Goal: Task Accomplishment & Management: Use online tool/utility

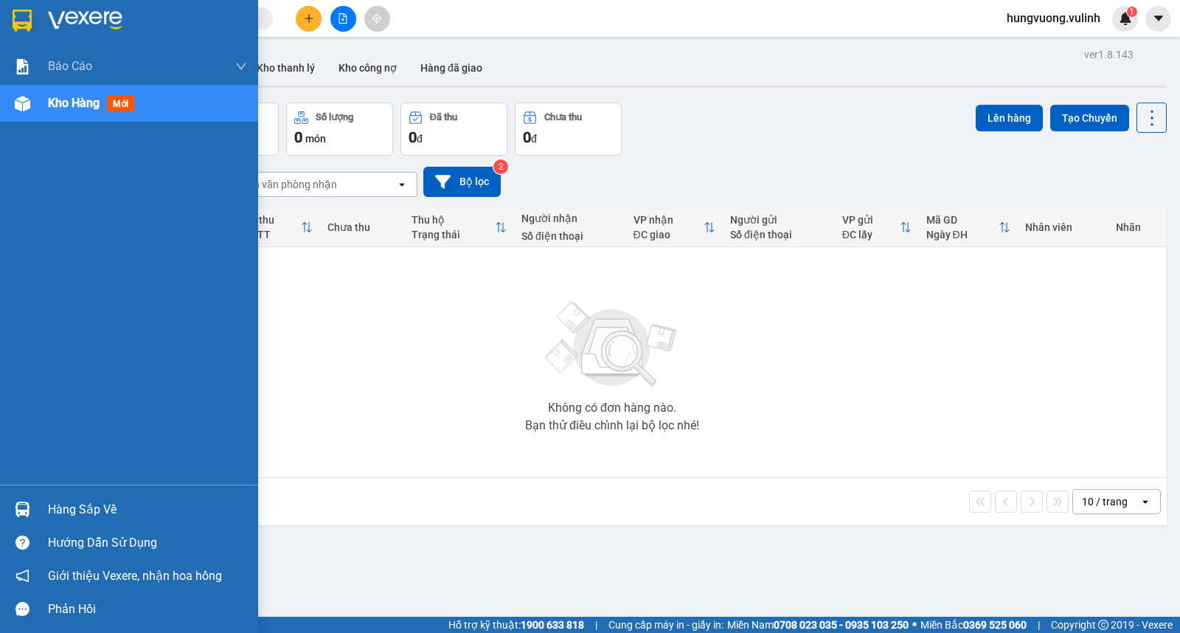
click at [94, 504] on div "Hàng sắp về" at bounding box center [147, 510] width 199 height 22
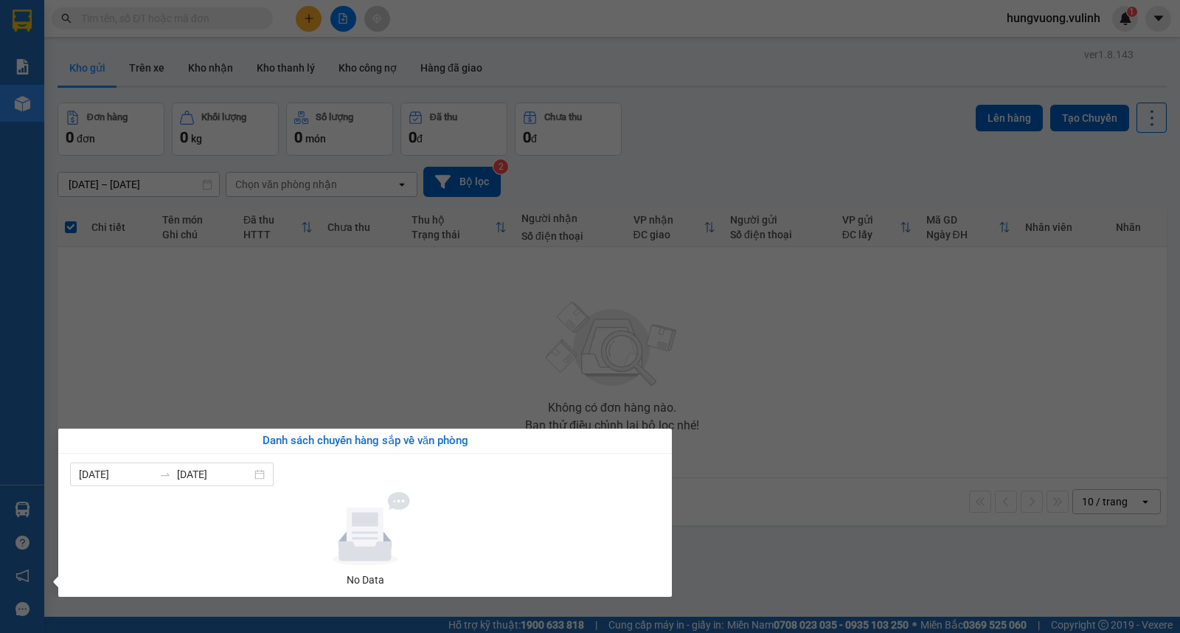
click at [513, 317] on section "Kết quả tìm kiếm ( 0 ) Bộ lọc No Data hungvuong.vulinh 1 Báo cáo BC hàng tồn (t…" at bounding box center [590, 316] width 1180 height 633
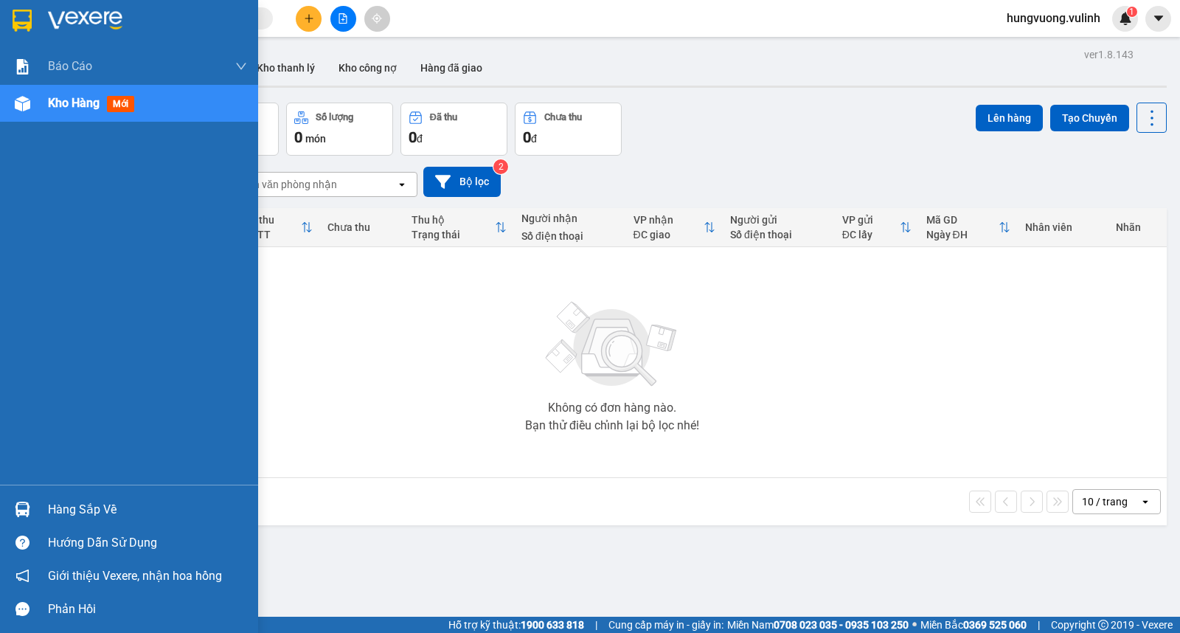
click at [42, 509] on div "Hàng sắp về" at bounding box center [129, 509] width 258 height 33
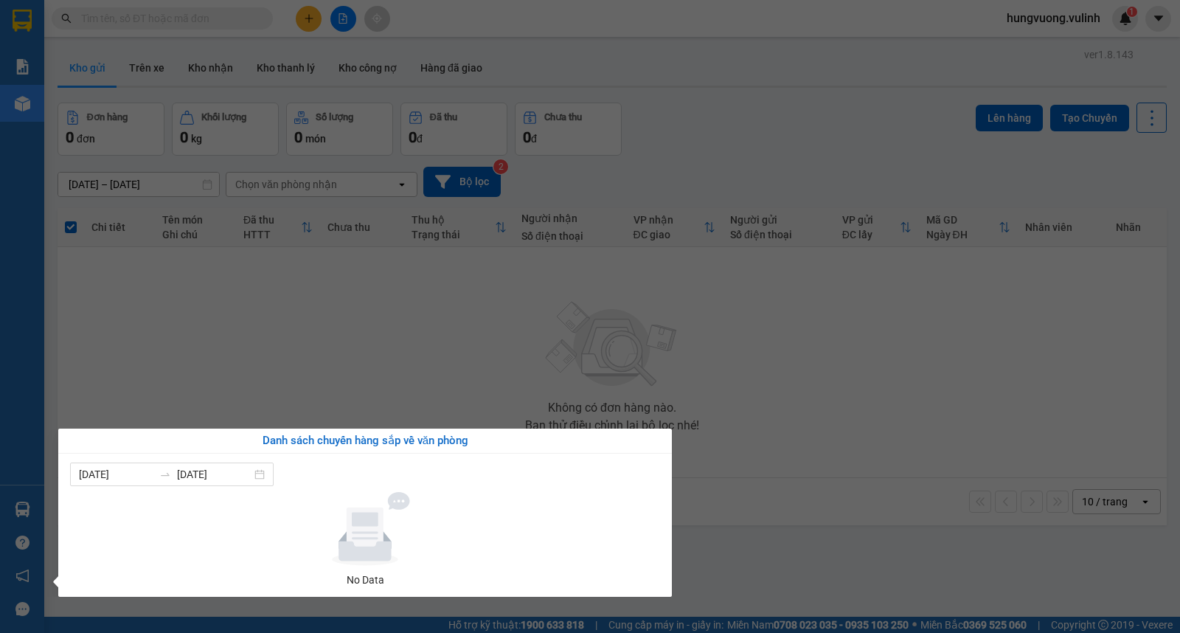
click at [210, 58] on section "Kết quả tìm kiếm ( 0 ) Bộ lọc No Data hungvuong.vulinh 1 Báo cáo BC hàng tồn (t…" at bounding box center [590, 316] width 1180 height 633
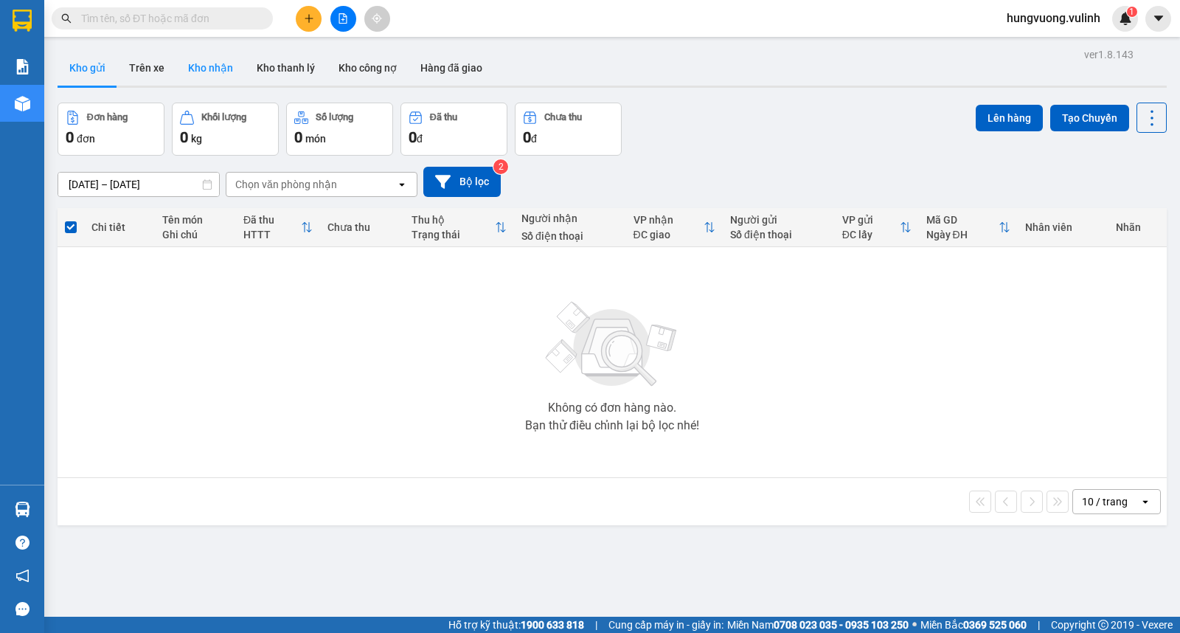
click at [211, 66] on button "Kho nhận" at bounding box center [210, 67] width 69 height 35
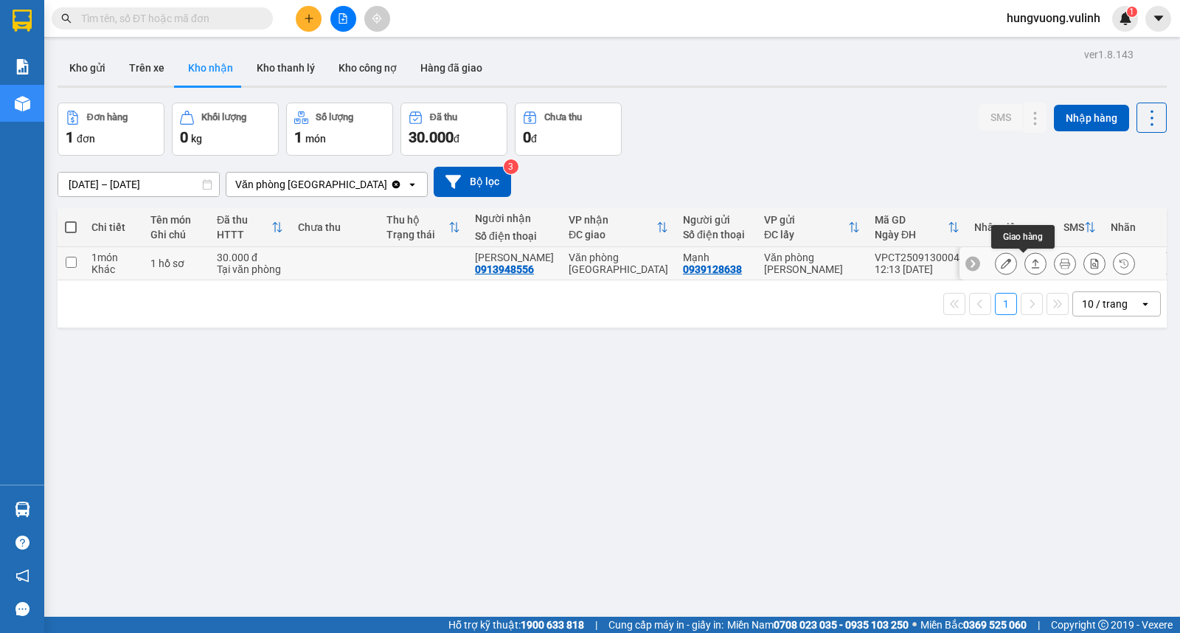
click at [1030, 266] on icon at bounding box center [1035, 263] width 10 height 10
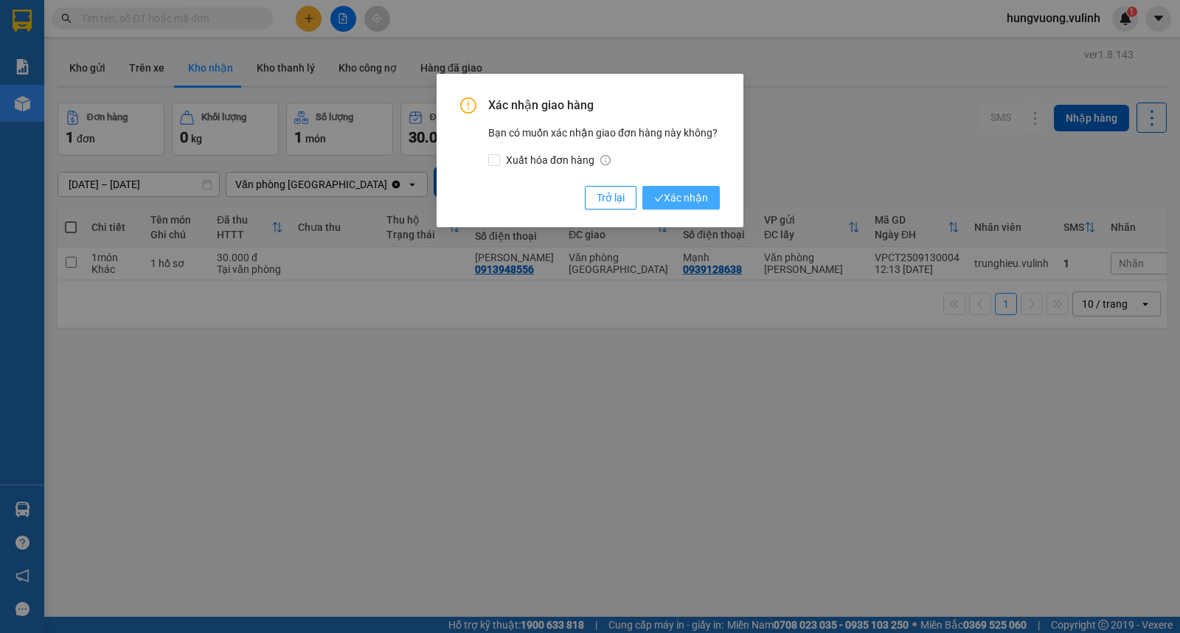
click at [695, 194] on span "Xác nhận" at bounding box center [681, 198] width 54 height 16
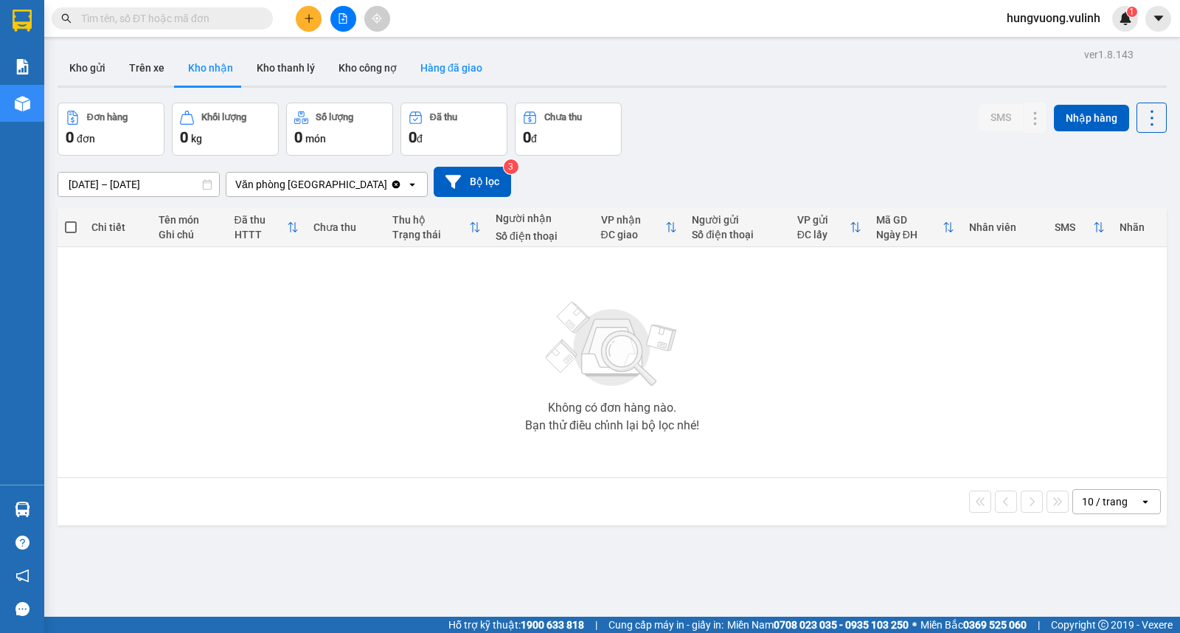
click at [440, 71] on button "Hàng đã giao" at bounding box center [452, 67] width 86 height 35
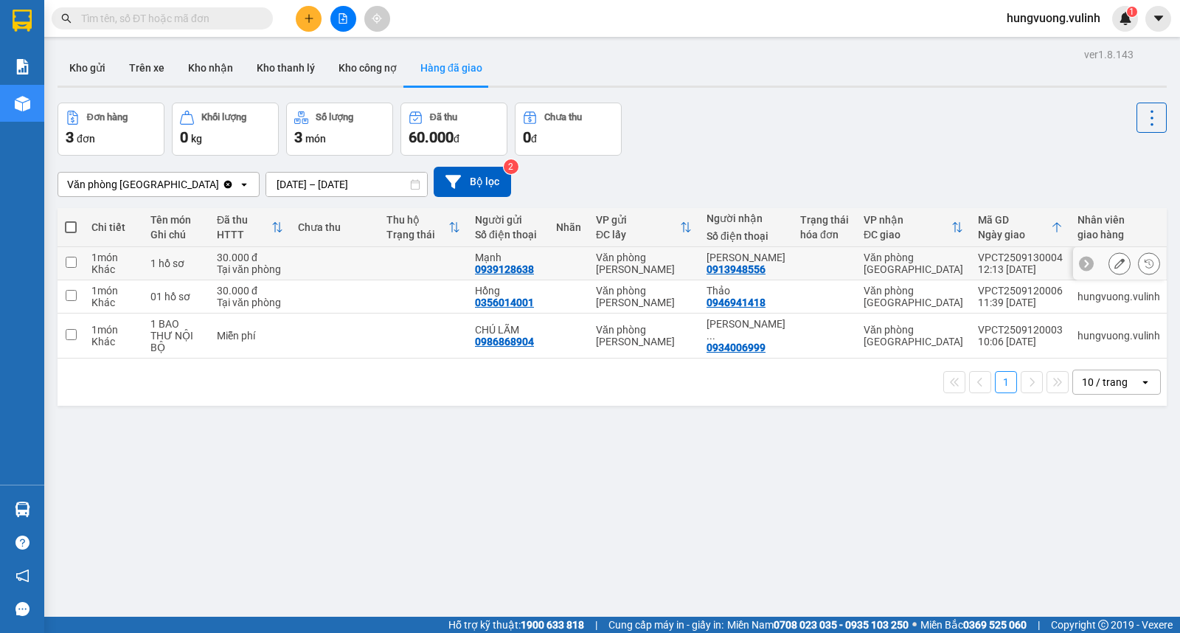
click at [370, 261] on td at bounding box center [335, 263] width 89 height 33
checkbox input "true"
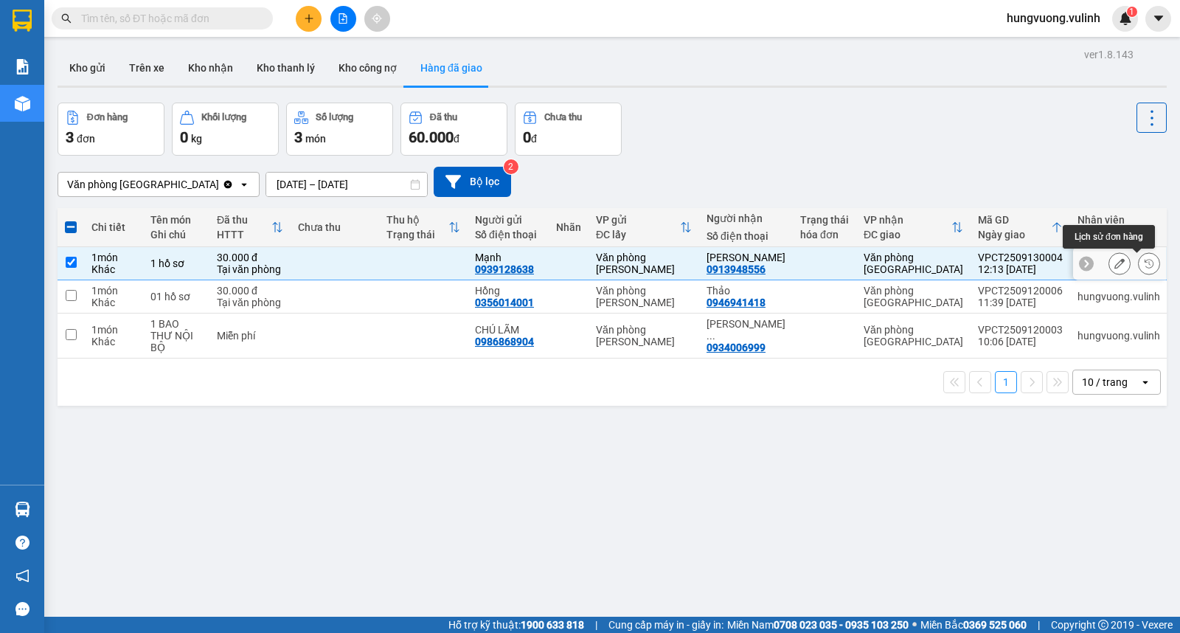
click at [1141, 258] on button at bounding box center [1149, 264] width 21 height 26
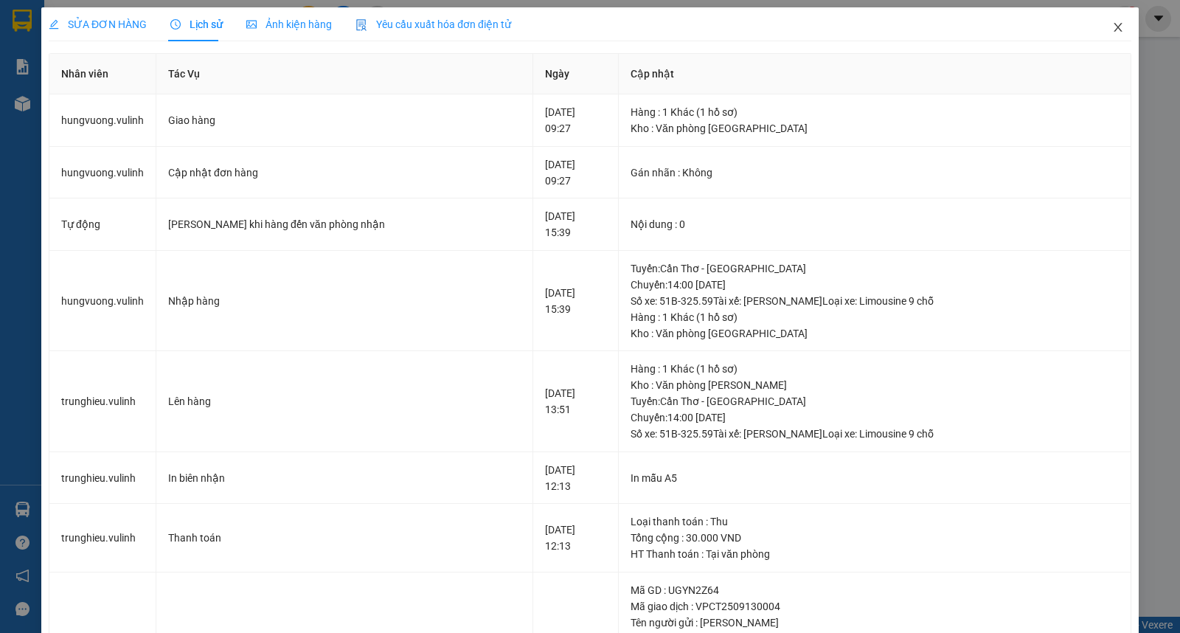
click at [1112, 26] on icon "close" at bounding box center [1118, 27] width 12 height 12
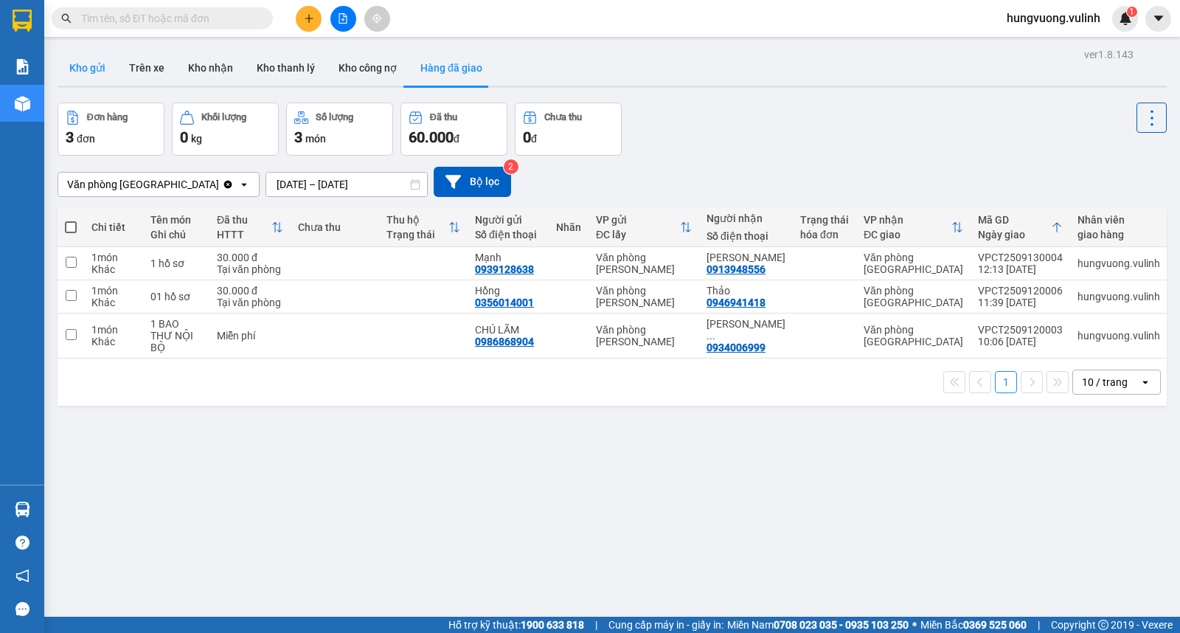
click at [83, 74] on button "Kho gửi" at bounding box center [88, 67] width 60 height 35
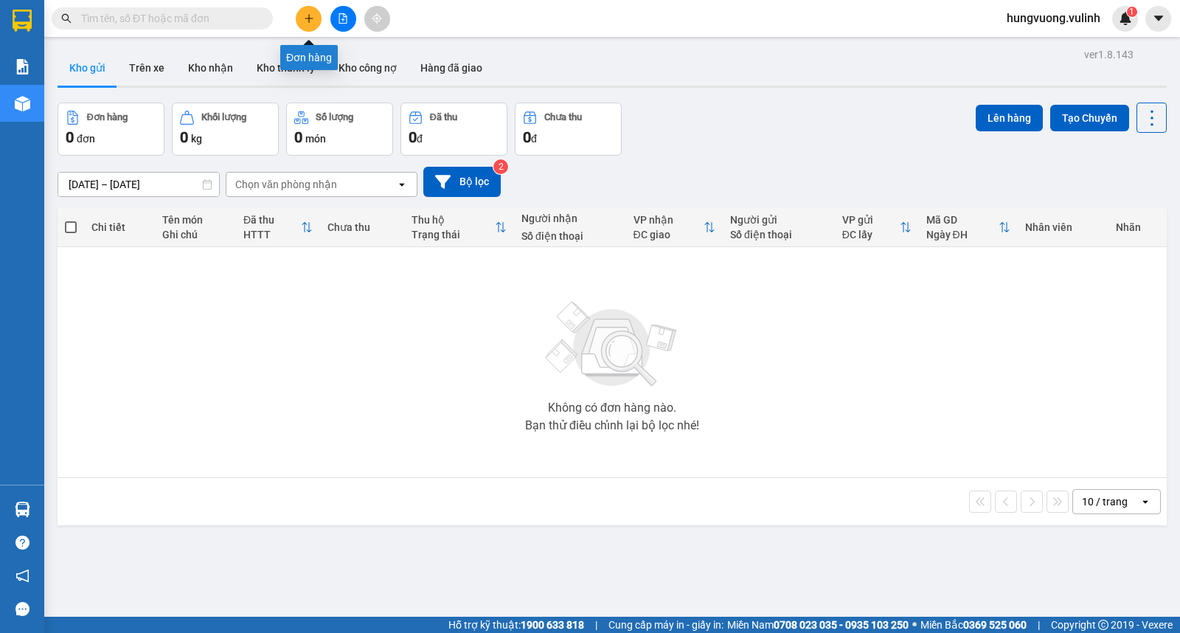
click at [303, 27] on button at bounding box center [309, 19] width 26 height 26
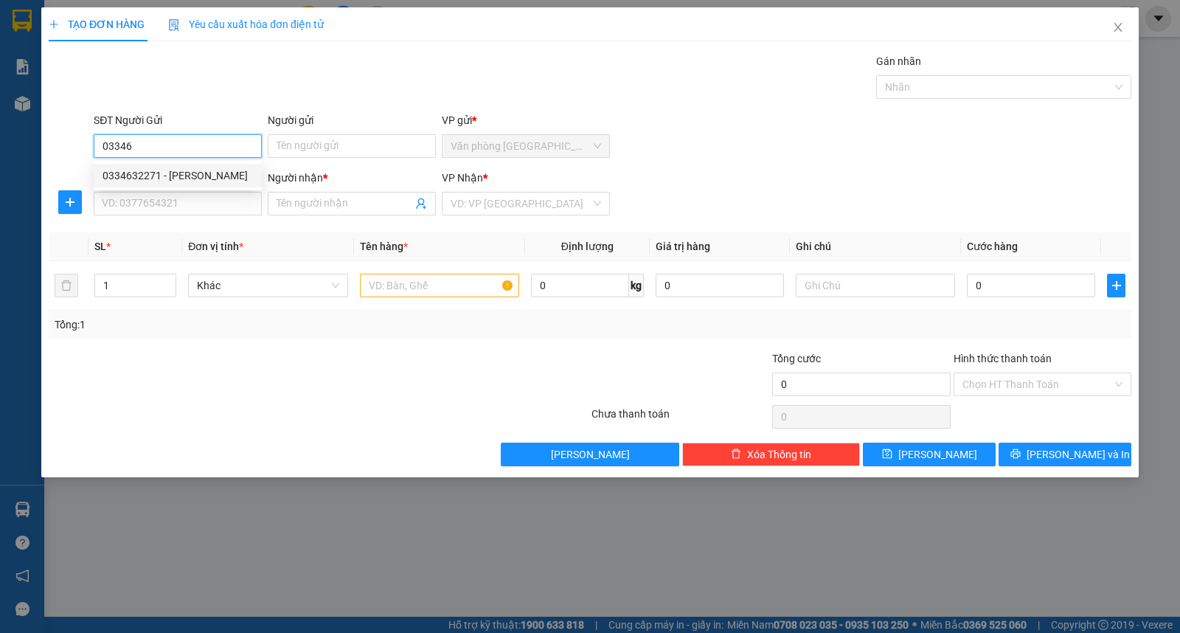
click at [173, 176] on div "0334632271 - [PERSON_NAME]" at bounding box center [178, 175] width 150 height 16
type input "0334632271"
type input "QUÁCH VĂN THỨC"
type input "0869643718"
type input "MAI"
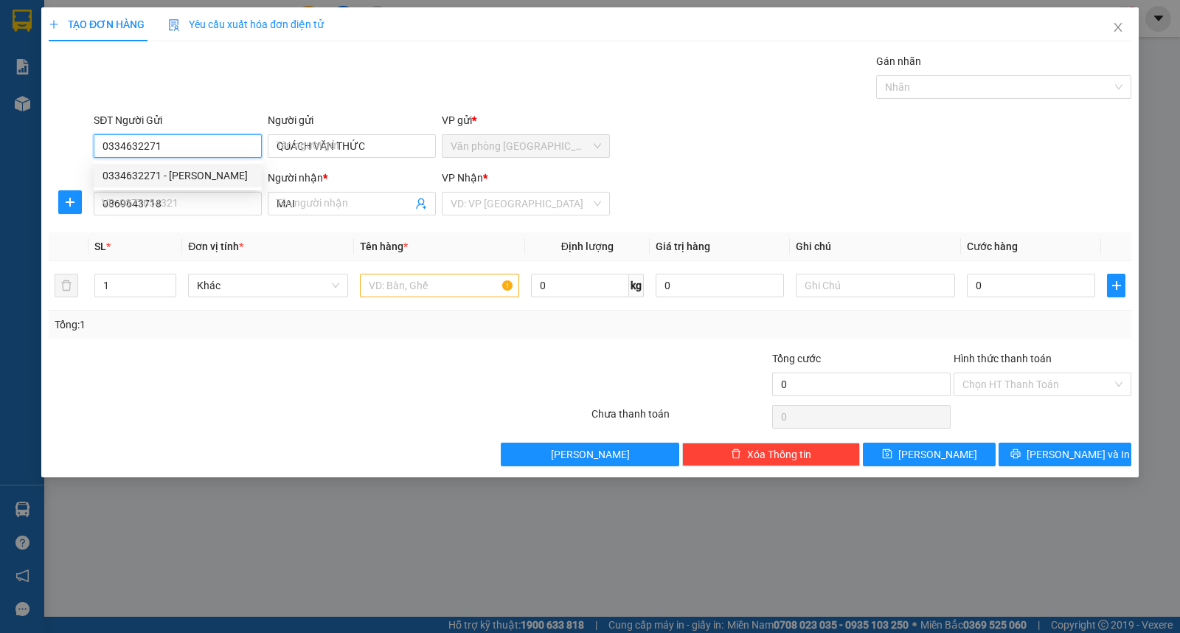
type input "40.000"
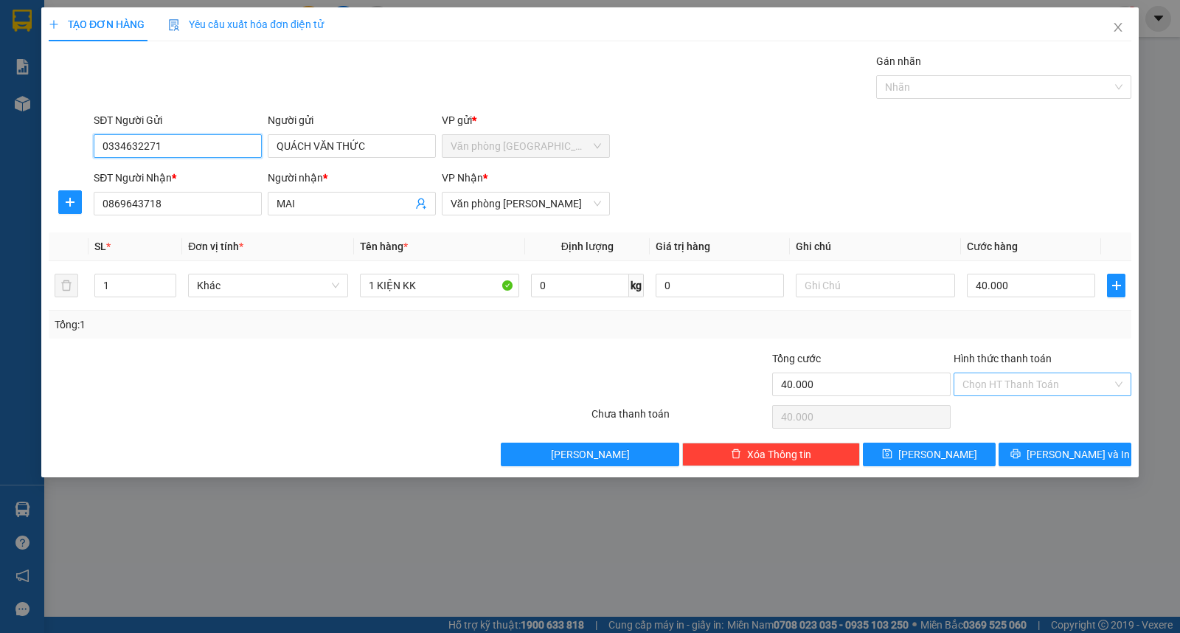
type input "0334632271"
click at [977, 386] on input "Hình thức thanh toán" at bounding box center [1037, 384] width 150 height 22
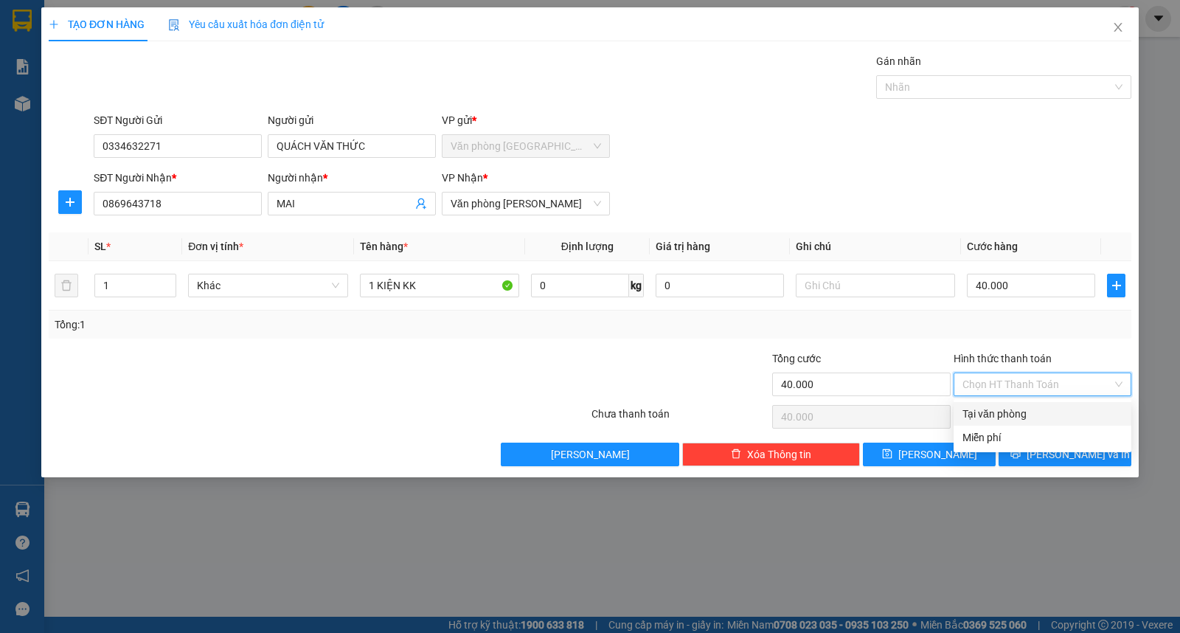
click at [985, 414] on div "Tại văn phòng" at bounding box center [1042, 414] width 160 height 16
type input "0"
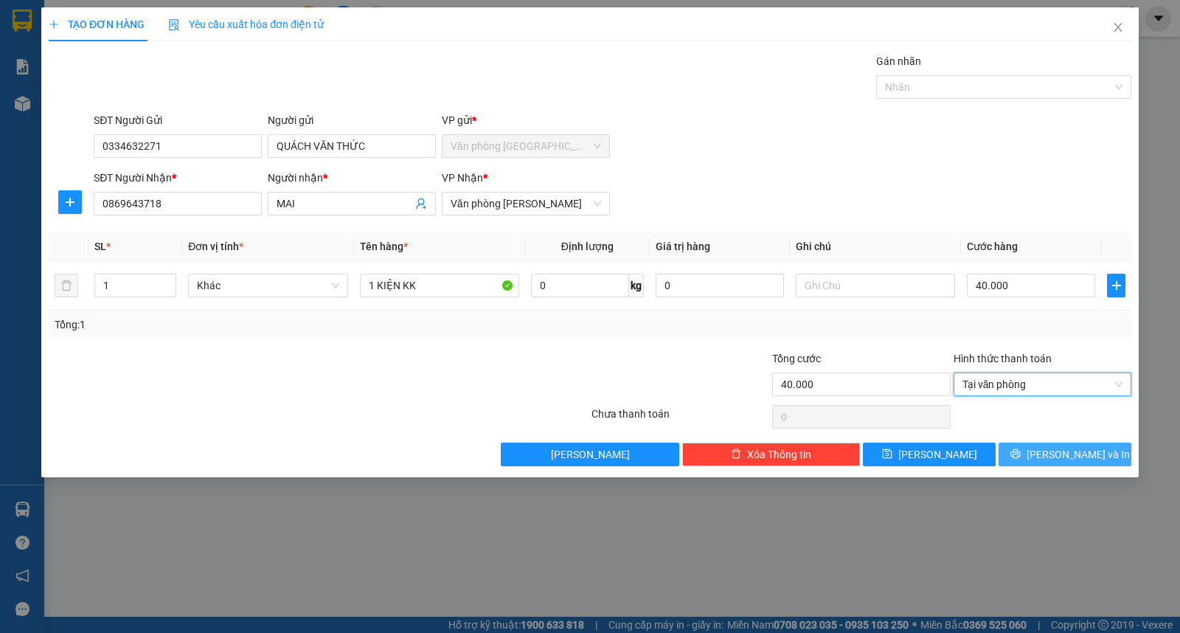
click at [1082, 453] on span "[PERSON_NAME] và In" at bounding box center [1078, 454] width 103 height 16
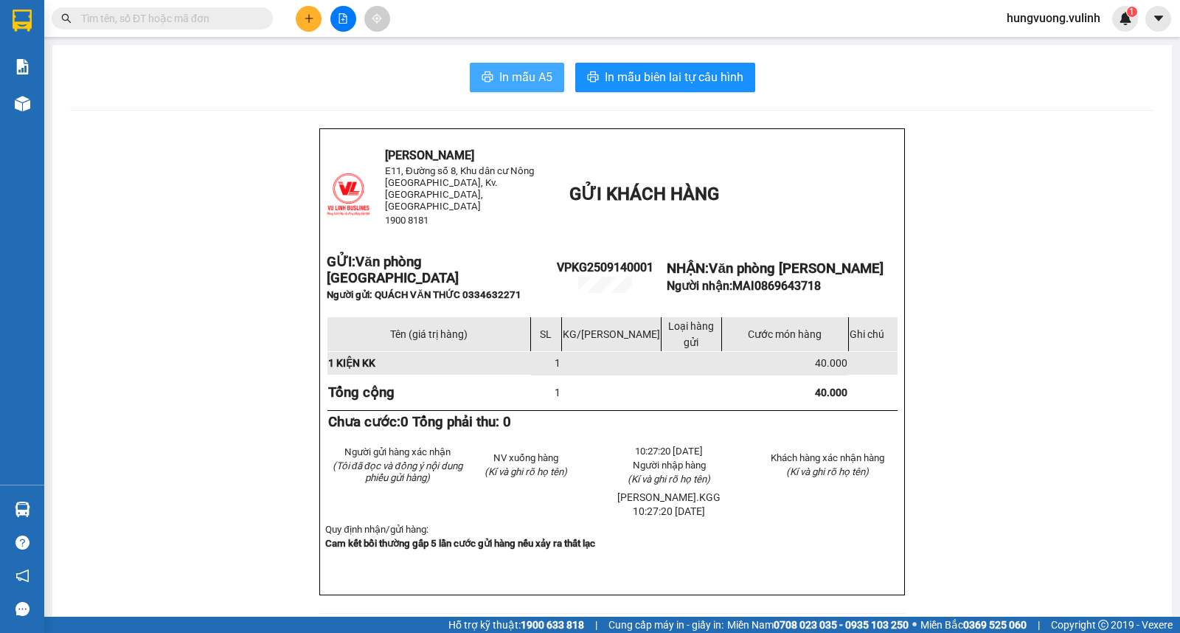
click at [526, 66] on button "In mẫu A5" at bounding box center [517, 78] width 94 height 30
click at [519, 78] on span "In mẫu A5" at bounding box center [525, 77] width 53 height 18
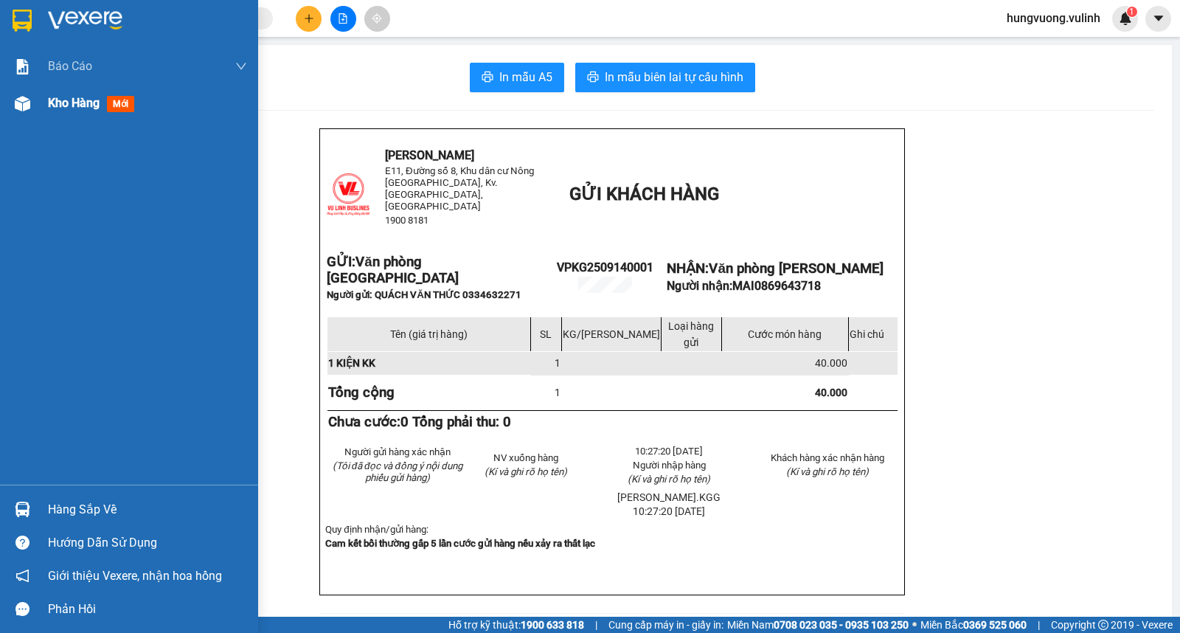
click at [32, 105] on div at bounding box center [23, 104] width 26 height 26
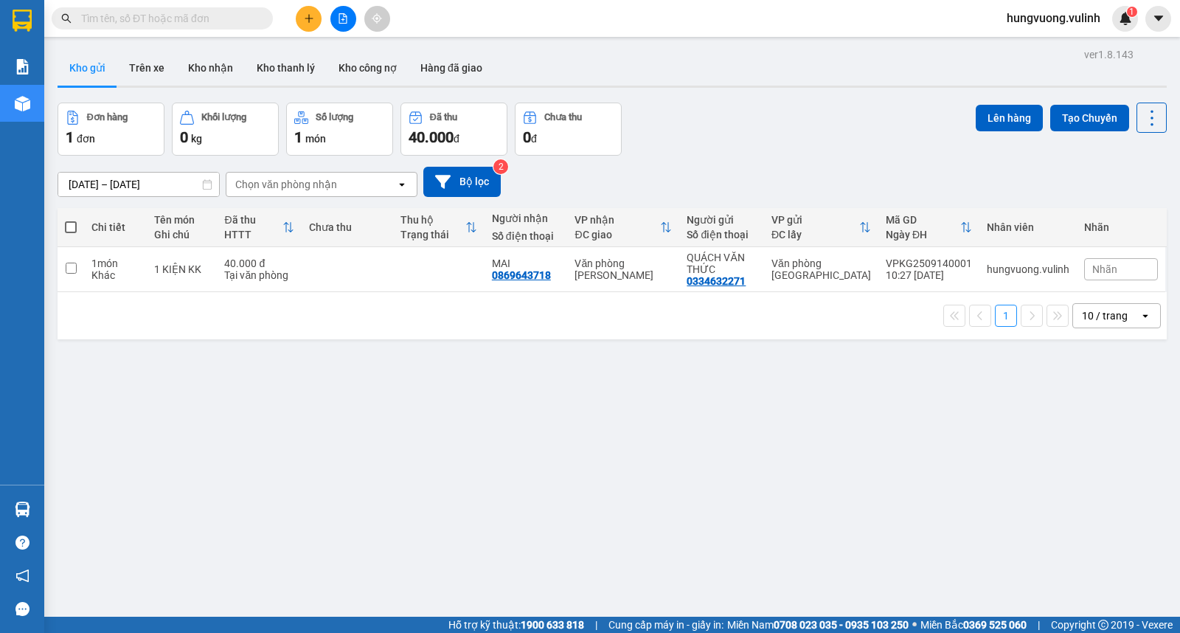
click at [69, 226] on span at bounding box center [71, 227] width 12 height 12
click at [71, 220] on input "checkbox" at bounding box center [71, 220] width 0 height 0
checkbox input "true"
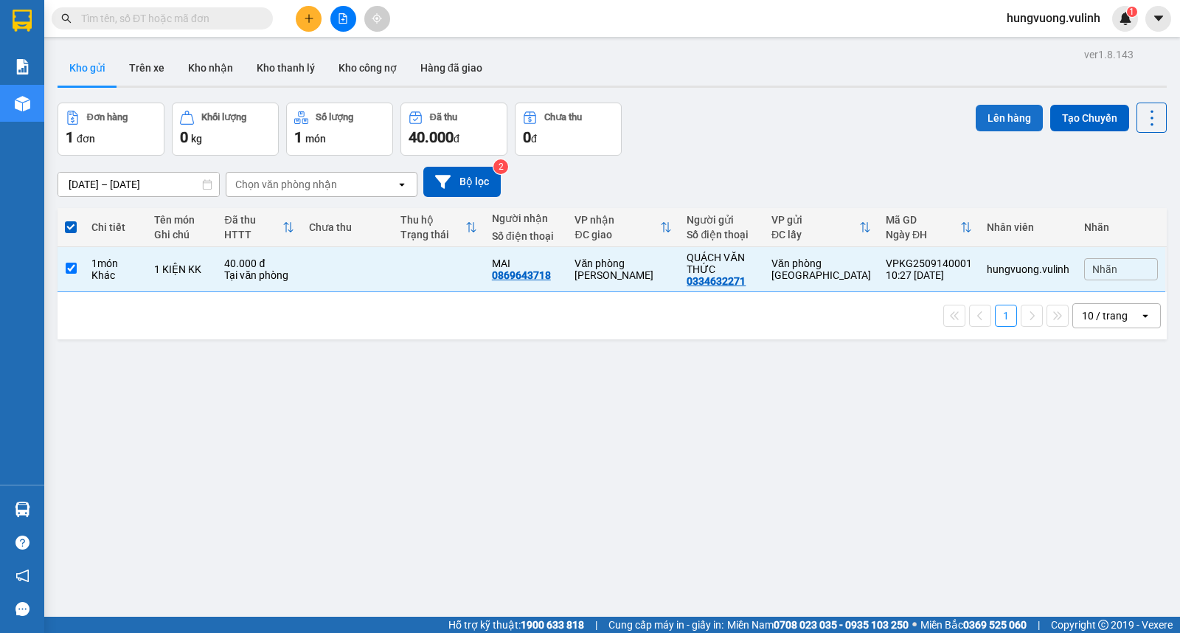
click at [1002, 108] on button "Lên hàng" at bounding box center [1009, 118] width 67 height 27
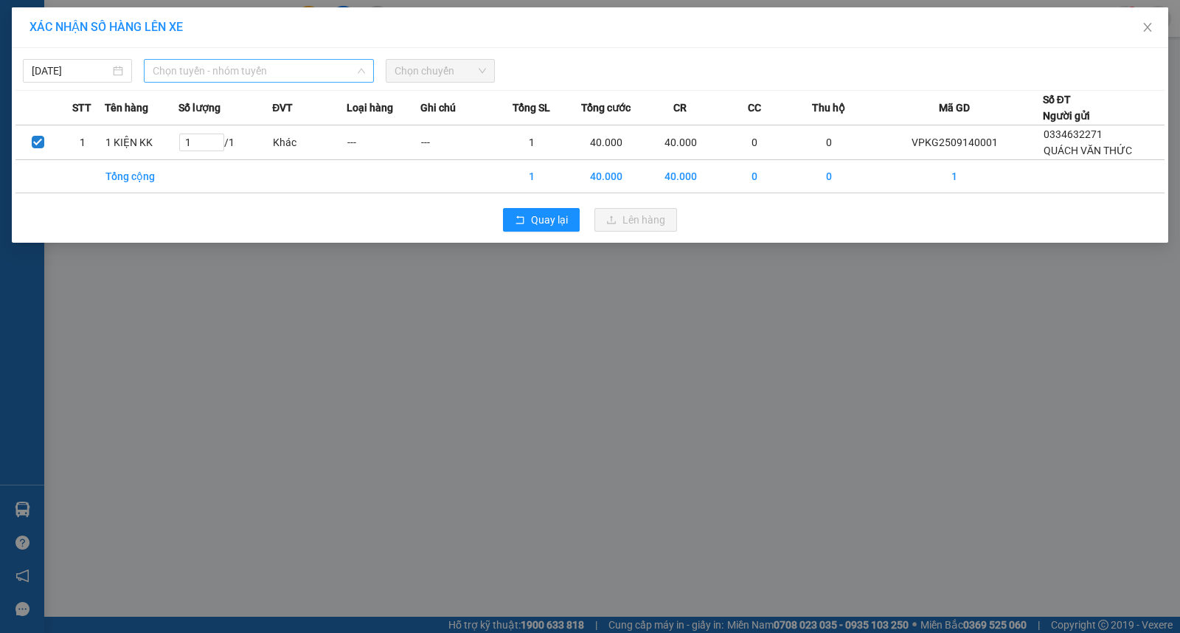
click at [328, 72] on span "Chọn tuyến - nhóm tuyến" at bounding box center [259, 71] width 212 height 22
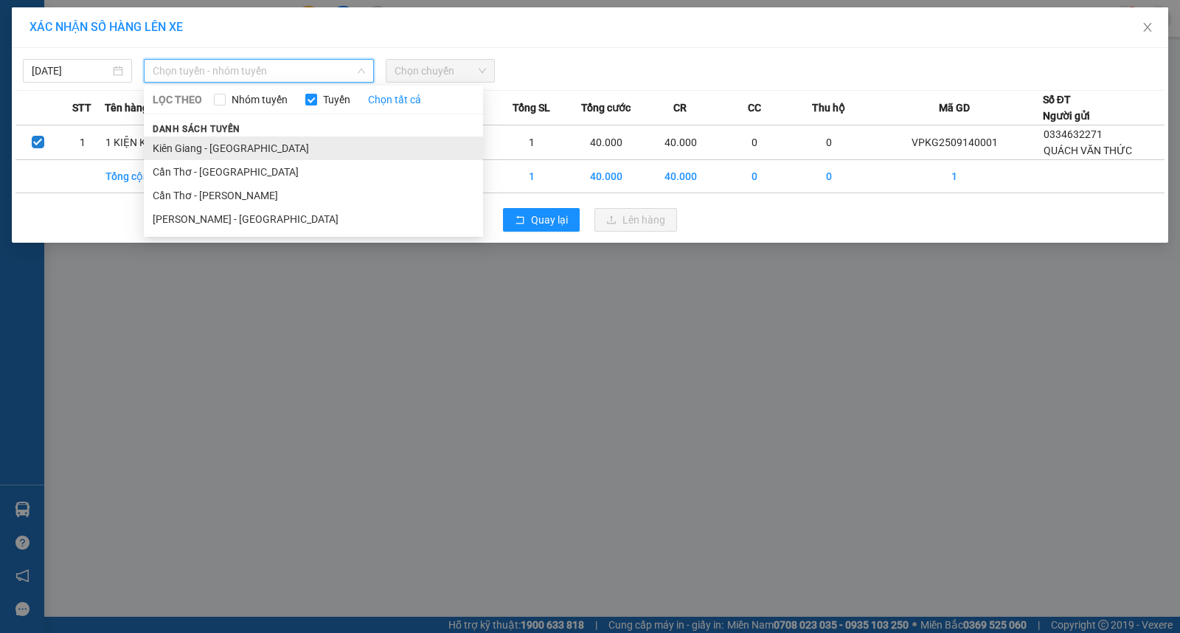
click at [326, 144] on li "Kiên Giang - [GEOGRAPHIC_DATA]" at bounding box center [313, 148] width 339 height 24
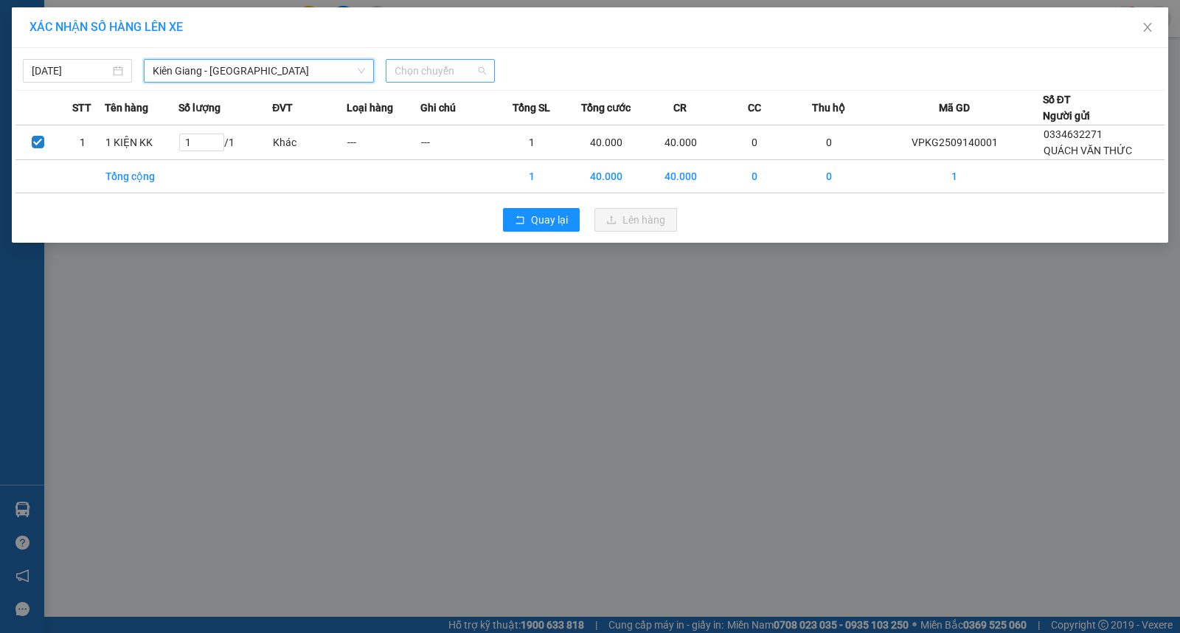
click at [448, 68] on span "Chọn chuyến" at bounding box center [440, 71] width 91 height 22
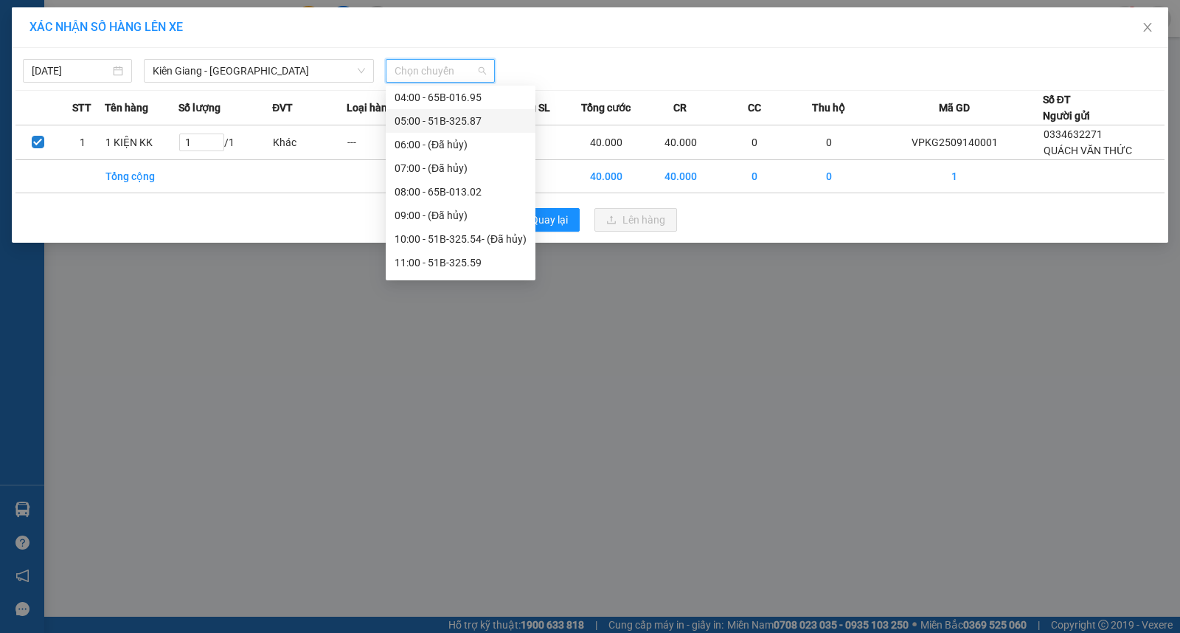
scroll to position [49, 0]
click at [490, 236] on div "11:00 - 51B-325.59" at bounding box center [461, 240] width 132 height 16
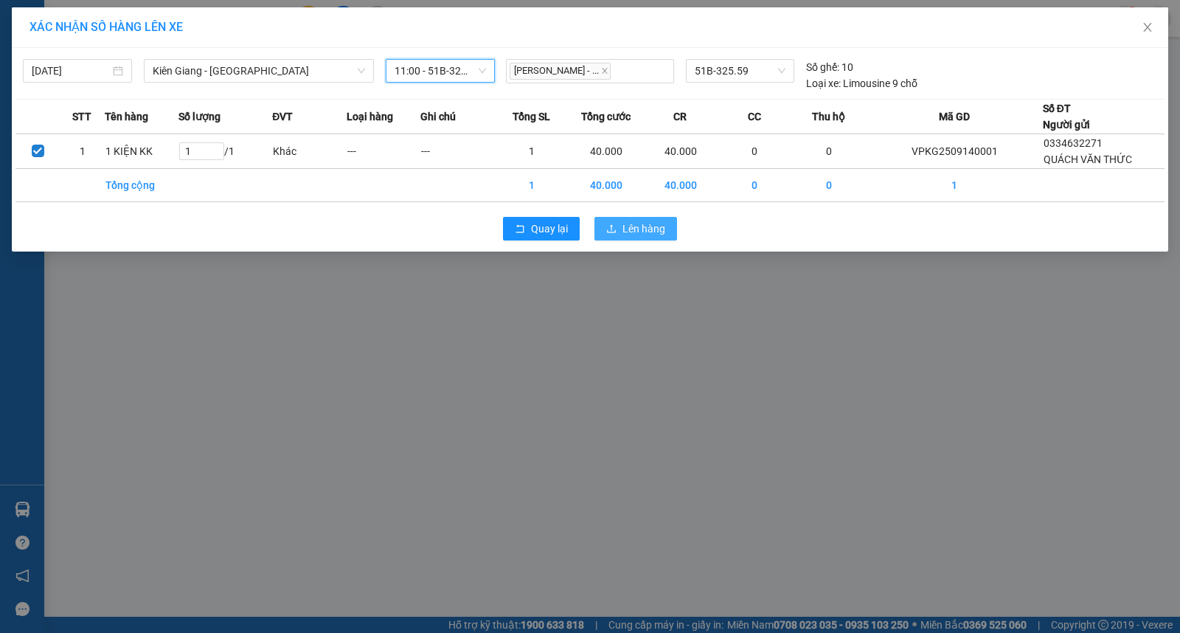
click at [642, 223] on span "Lên hàng" at bounding box center [643, 229] width 43 height 16
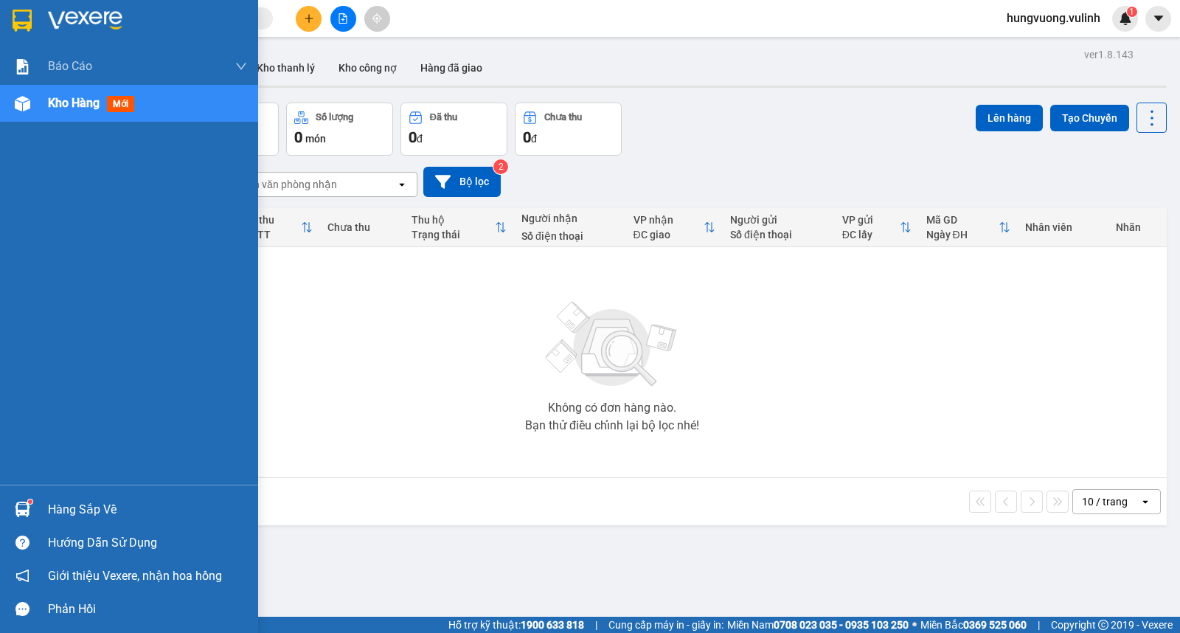
click at [24, 500] on div at bounding box center [23, 509] width 26 height 26
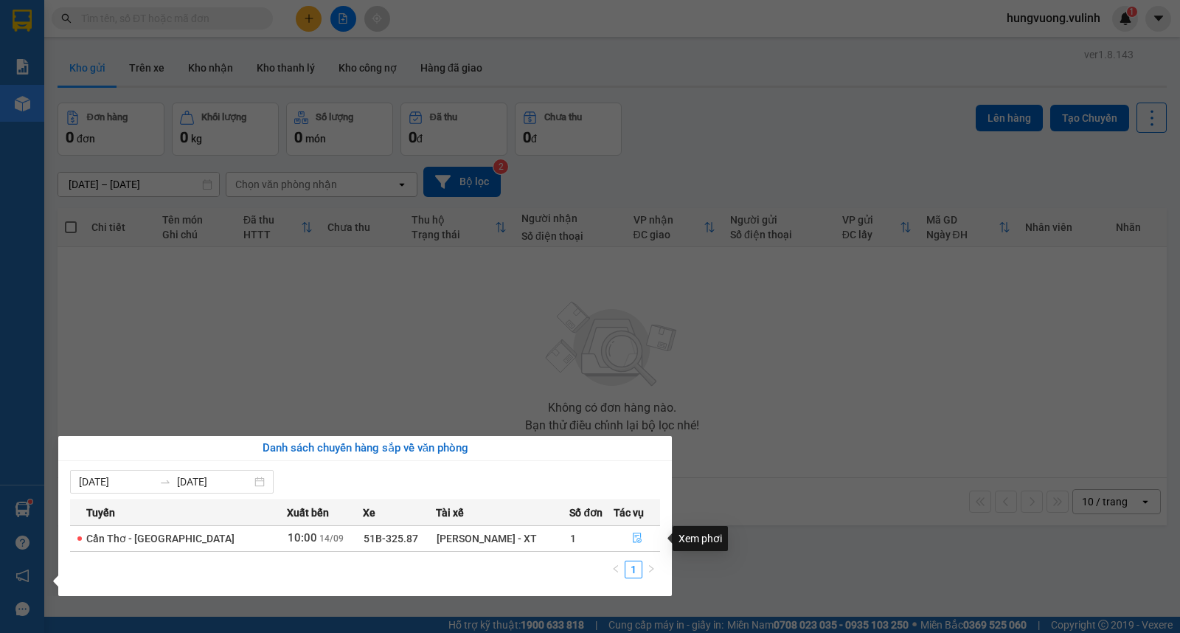
click at [637, 533] on icon "file-done" at bounding box center [637, 537] width 10 height 10
